Goal: Transaction & Acquisition: Download file/media

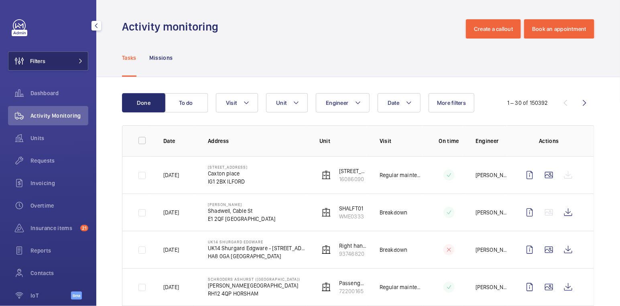
click at [48, 61] on button "Filters" at bounding box center [48, 60] width 80 height 19
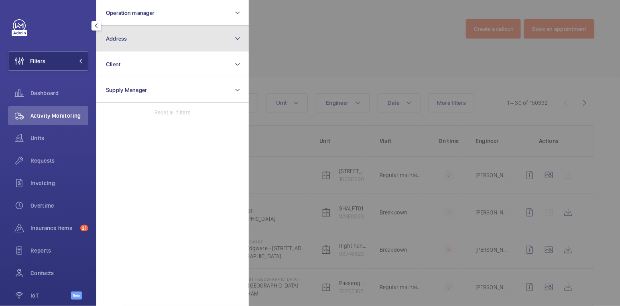
click at [133, 45] on button "Address" at bounding box center [172, 39] width 153 height 26
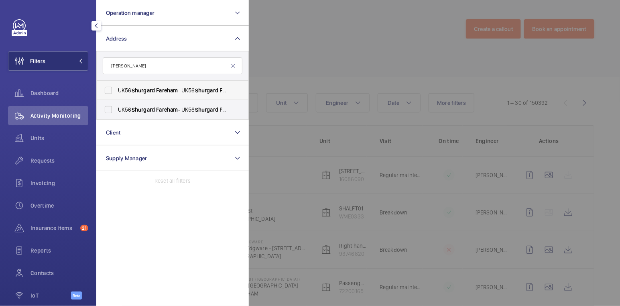
type input "[PERSON_NAME]"
click at [153, 89] on span "Shurgard" at bounding box center [143, 90] width 23 height 6
click at [116, 89] on input "UK56 [PERSON_NAME] - UK56 [PERSON_NAME] , FAREHAM PO16 8XJ" at bounding box center [108, 90] width 16 height 16
checkbox input "true"
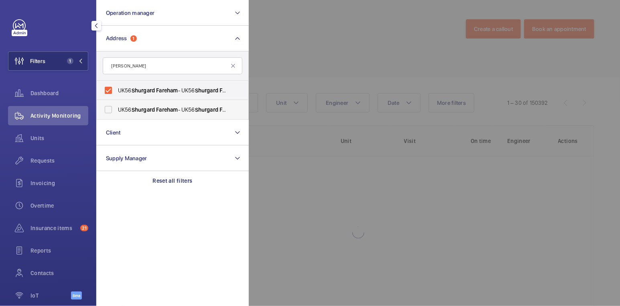
click at [157, 111] on span "Fareham" at bounding box center [167, 109] width 22 height 6
click at [116, 111] on input "UK56 [PERSON_NAME] - UK56 [PERSON_NAME] , FAREHAM PO16 8XJ" at bounding box center [108, 110] width 16 height 16
checkbox input "true"
click at [306, 67] on div at bounding box center [559, 153] width 620 height 306
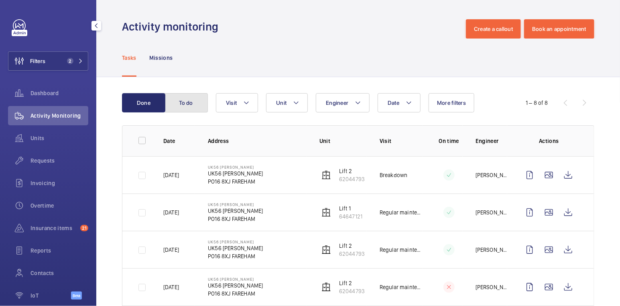
click at [196, 102] on button "To do" at bounding box center [186, 102] width 43 height 19
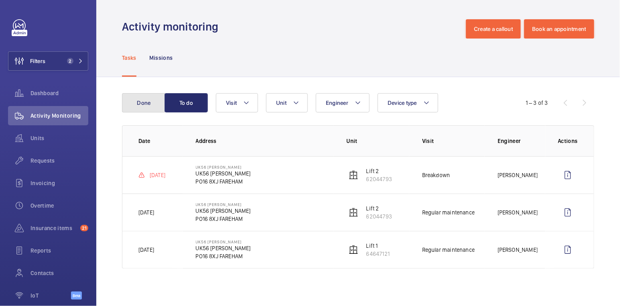
click at [136, 102] on button "Done" at bounding box center [143, 102] width 43 height 19
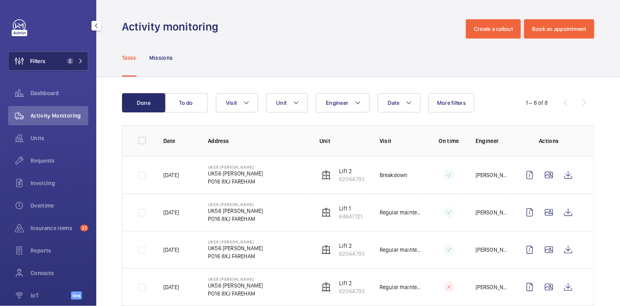
click at [64, 59] on span "2" at bounding box center [69, 61] width 10 height 6
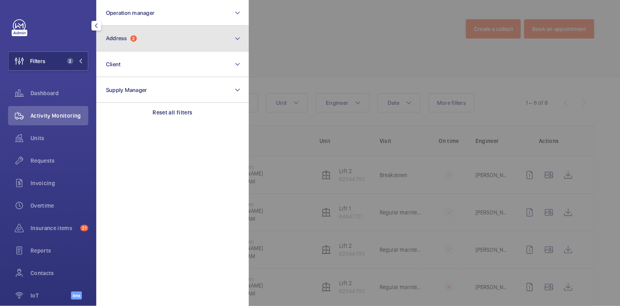
click at [124, 38] on span "Address" at bounding box center [116, 38] width 21 height 6
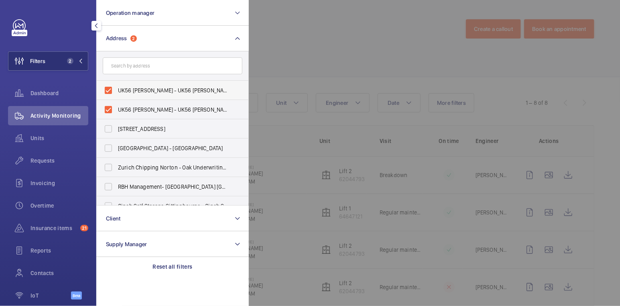
click at [140, 86] on span "UK56 [PERSON_NAME] - UK56 [PERSON_NAME], FAREHAM PO16 8XJ" at bounding box center [173, 90] width 110 height 8
click at [116, 86] on input "UK56 [PERSON_NAME] - UK56 [PERSON_NAME], FAREHAM PO16 8XJ" at bounding box center [108, 90] width 16 height 16
checkbox input "false"
click at [137, 108] on span "UK56 [PERSON_NAME] - UK56 [PERSON_NAME], FAREHAM PO16 8XJ" at bounding box center [173, 110] width 110 height 8
click at [116, 108] on input "UK56 [PERSON_NAME] - UK56 [PERSON_NAME], FAREHAM PO16 8XJ" at bounding box center [108, 110] width 16 height 16
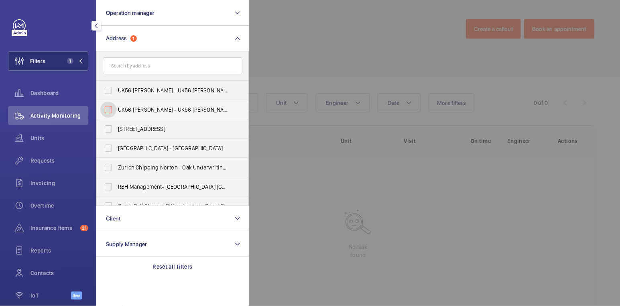
checkbox input "false"
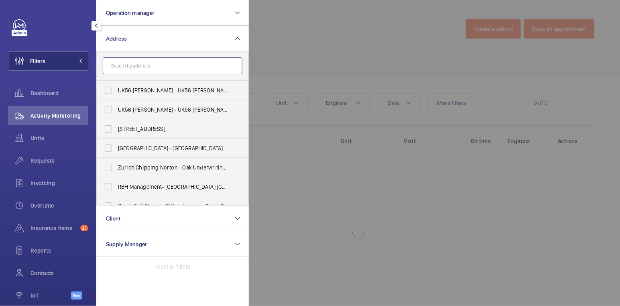
click at [153, 68] on input "text" at bounding box center [173, 65] width 140 height 17
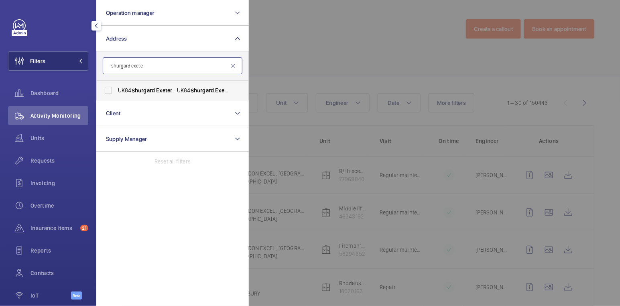
type input "shurgard exete"
click at [170, 92] on span "Exete" at bounding box center [163, 90] width 14 height 6
click at [116, 92] on input "UK84 Shurgard Exete r - UK84 Shurgard Exete r, EXETE R EX2 8ED" at bounding box center [108, 90] width 16 height 16
checkbox input "true"
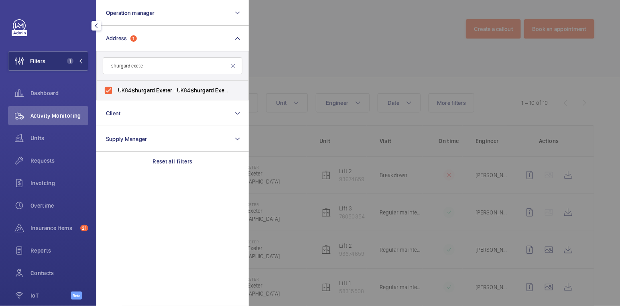
click at [323, 48] on div at bounding box center [559, 153] width 620 height 306
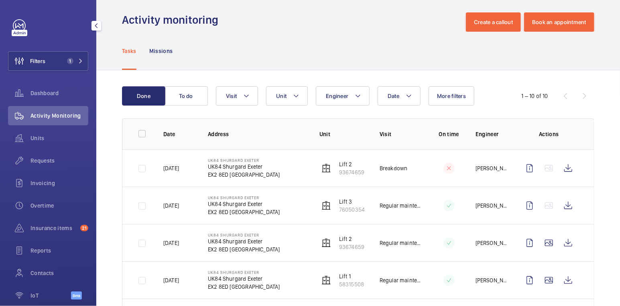
scroll to position [6, 0]
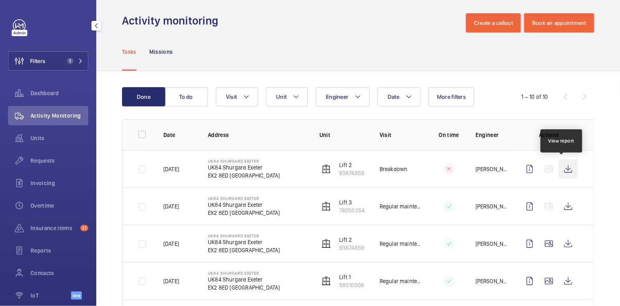
click at [562, 168] on wm-front-icon-button at bounding box center [568, 168] width 19 height 19
